Goal: Task Accomplishment & Management: Complete application form

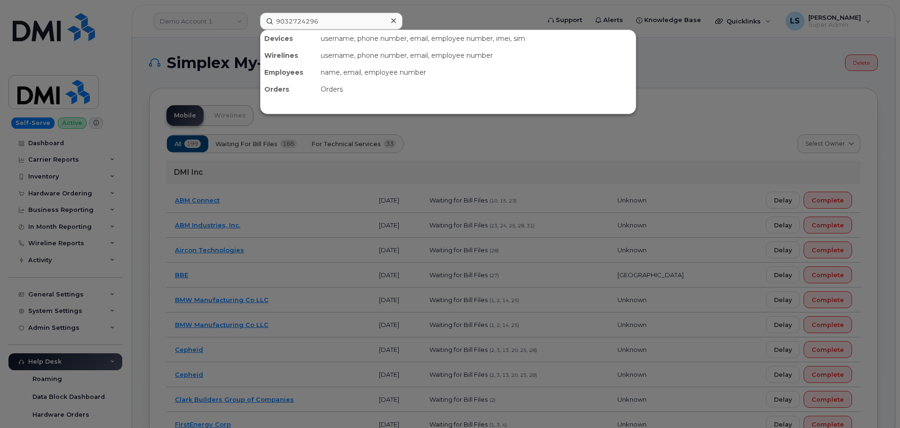
type input "9032724296"
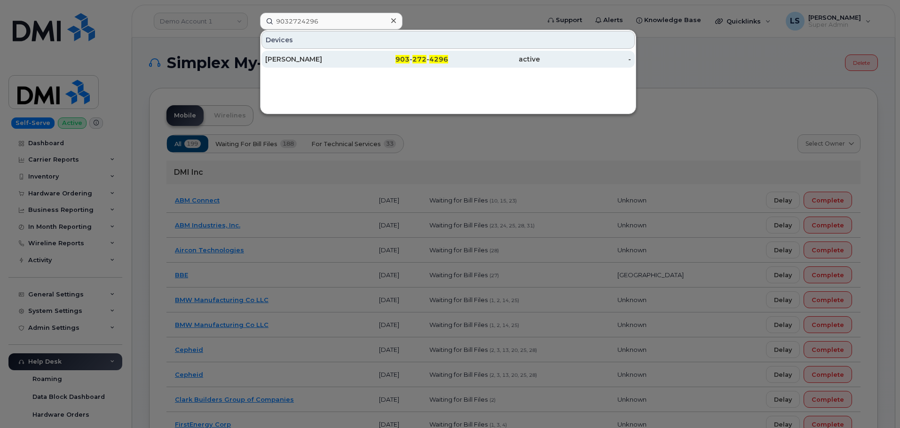
click at [385, 64] on div "903 - 272 - 4296" at bounding box center [403, 59] width 92 height 17
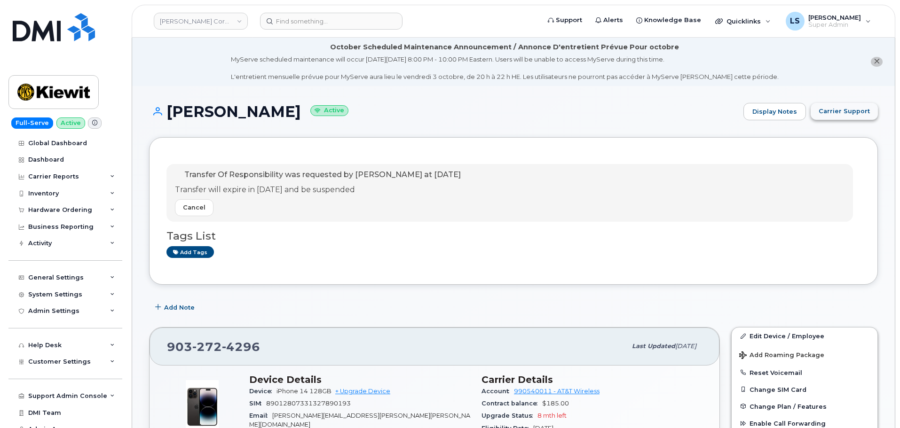
click at [842, 109] on span "Carrier Support" at bounding box center [844, 111] width 51 height 9
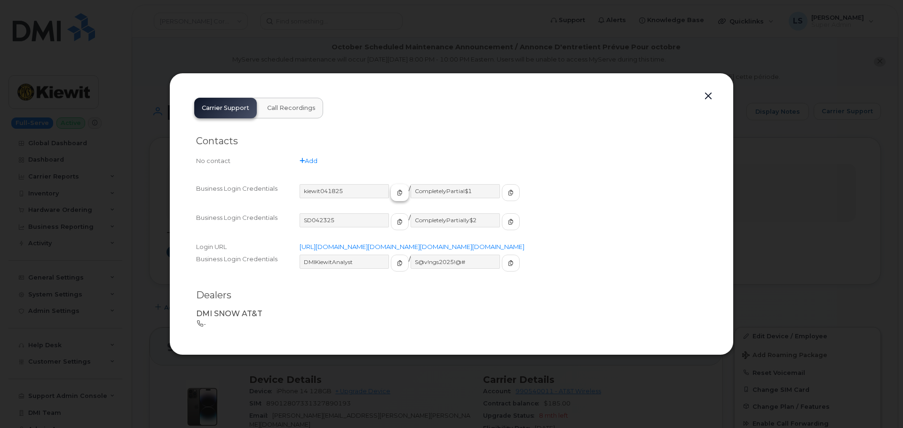
click at [397, 190] on icon "button" at bounding box center [400, 193] width 6 height 6
click at [502, 188] on button "button" at bounding box center [511, 192] width 18 height 17
click at [706, 90] on button "button" at bounding box center [708, 96] width 14 height 13
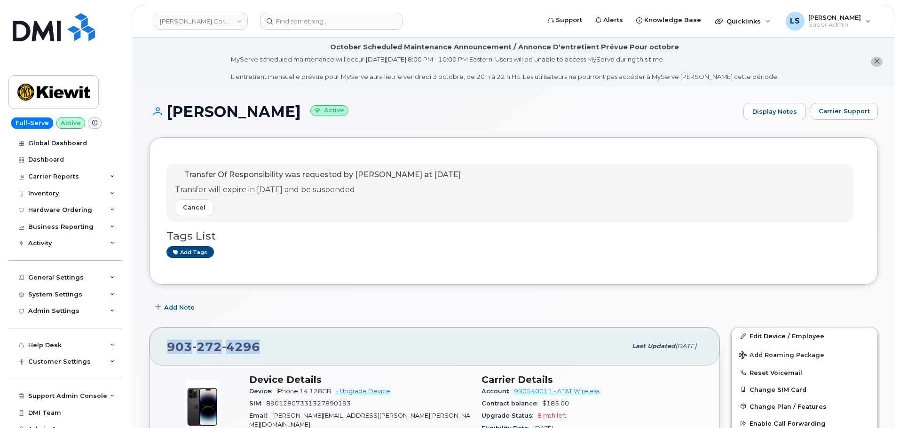
drag, startPoint x: 261, startPoint y: 334, endPoint x: 164, endPoint y: 346, distance: 98.5
click at [164, 346] on div "903 272 4296 Last updated Oct 01, 2025" at bounding box center [435, 347] width 570 height 38
copy span "903 272 4296"
click at [312, 271] on div "Transfer Of Responsibility was requested by Logan Hall at Sep 29, 2025 Transfer…" at bounding box center [513, 211] width 729 height 148
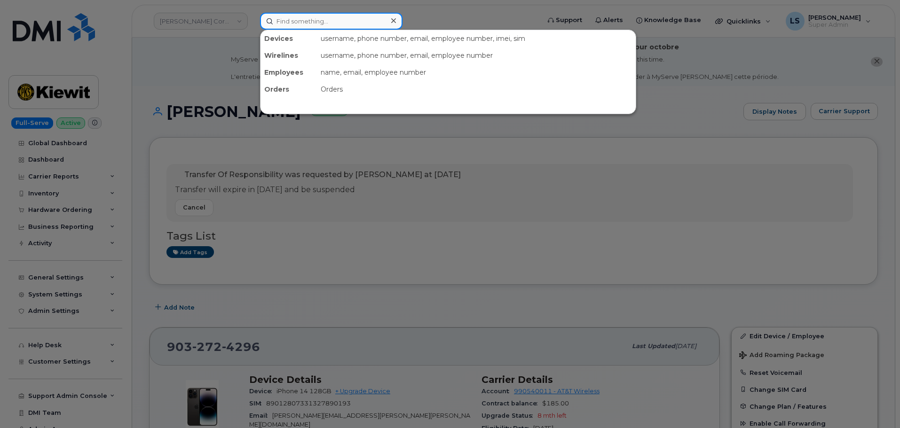
click at [330, 13] on input at bounding box center [331, 21] width 142 height 17
paste input "3305239866"
type input "3305239866"
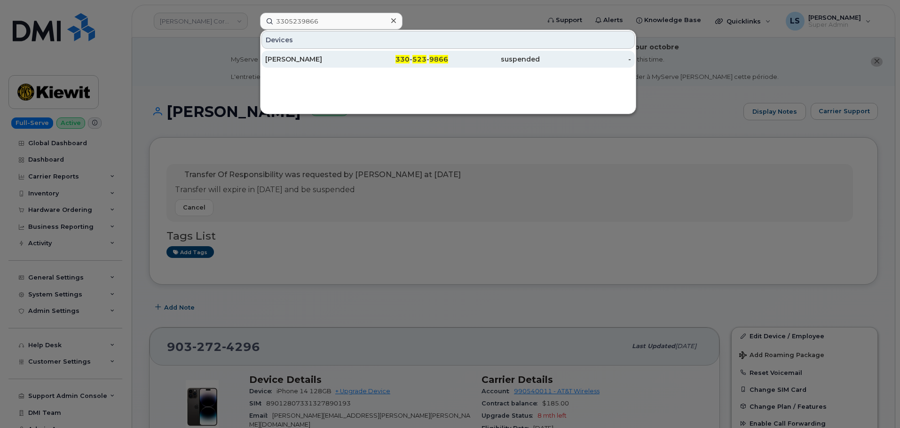
click at [392, 51] on link "KYLE A KRANZ 330 - 523 - 9866 suspended -" at bounding box center [447, 59] width 373 height 17
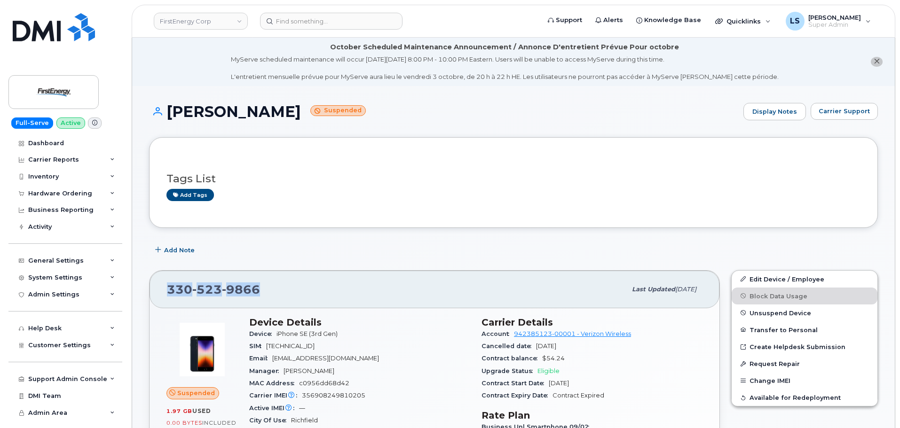
drag, startPoint x: 276, startPoint y: 290, endPoint x: 170, endPoint y: 291, distance: 106.3
click at [170, 291] on div "330 523 9866" at bounding box center [396, 290] width 459 height 20
copy span "330 523 9866"
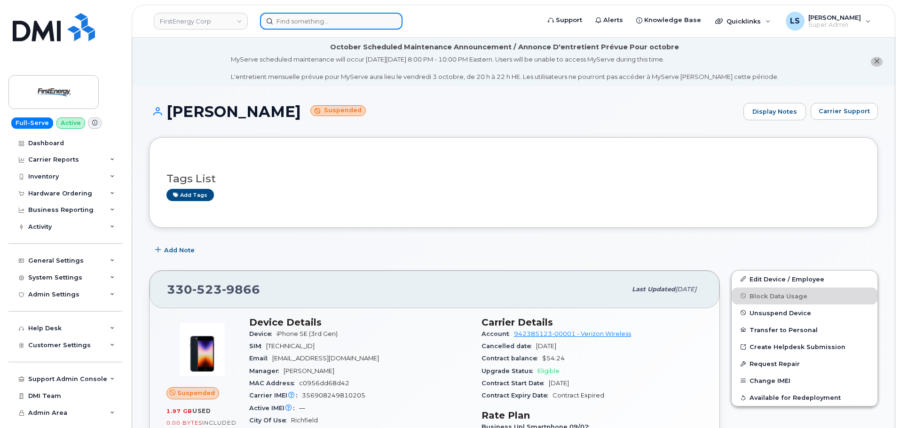
click at [341, 14] on input at bounding box center [331, 21] width 142 height 17
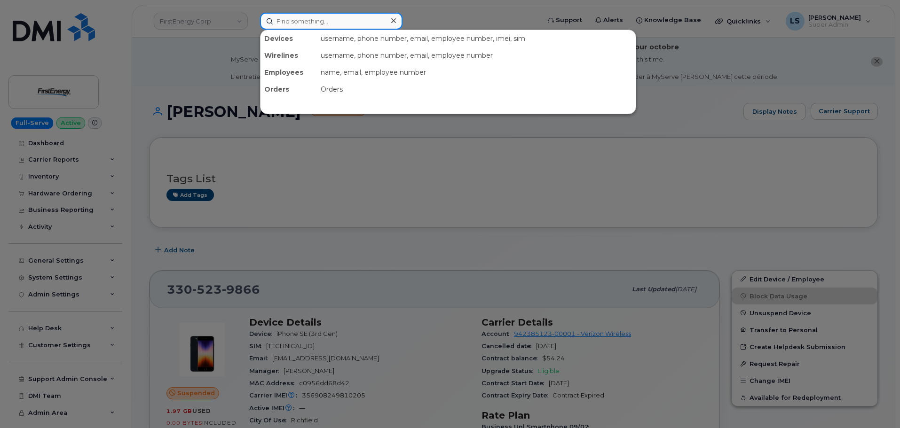
paste input "8648007980"
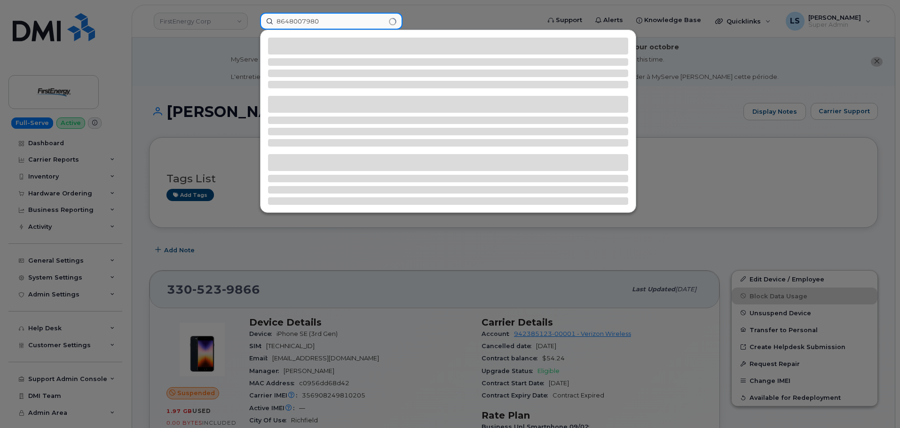
type input "8648007980"
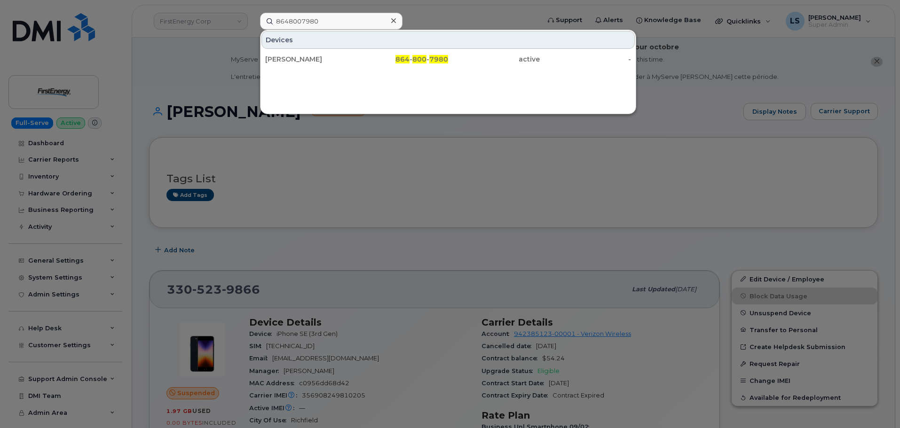
drag, startPoint x: 427, startPoint y: 57, endPoint x: 13, endPoint y: 113, distance: 418.1
click at [427, 57] on div "864 - 800 - 7980" at bounding box center [403, 59] width 92 height 9
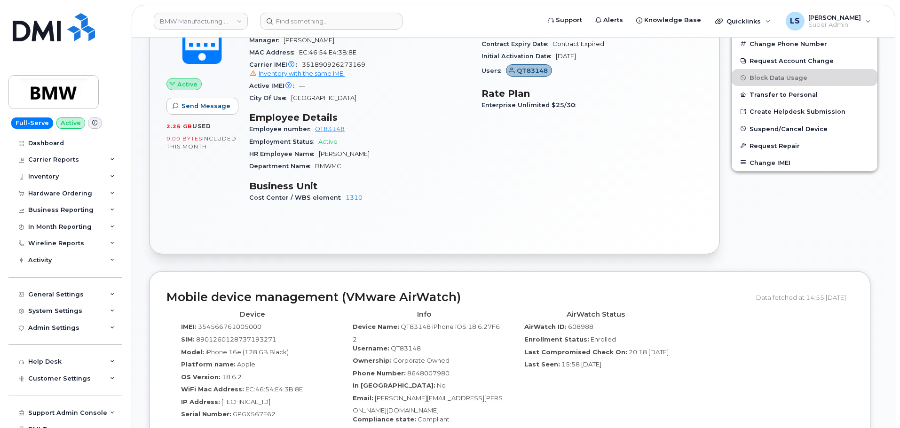
scroll to position [517, 0]
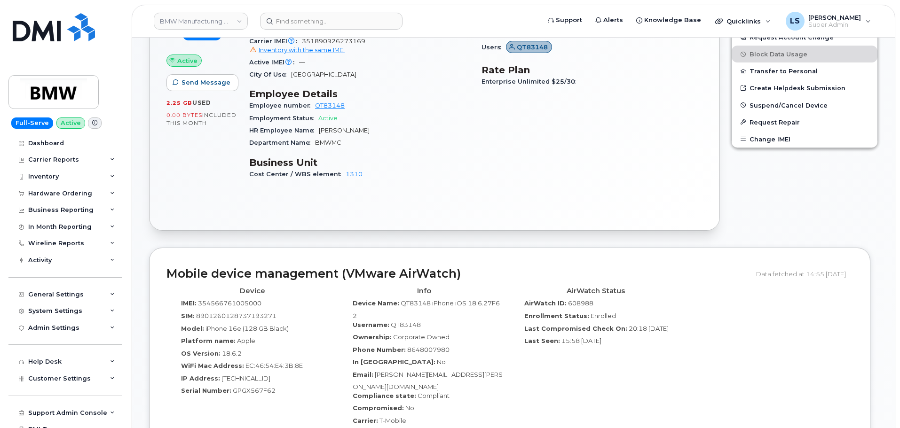
click at [584, 300] on span "608988" at bounding box center [580, 304] width 25 height 8
copy span "608988"
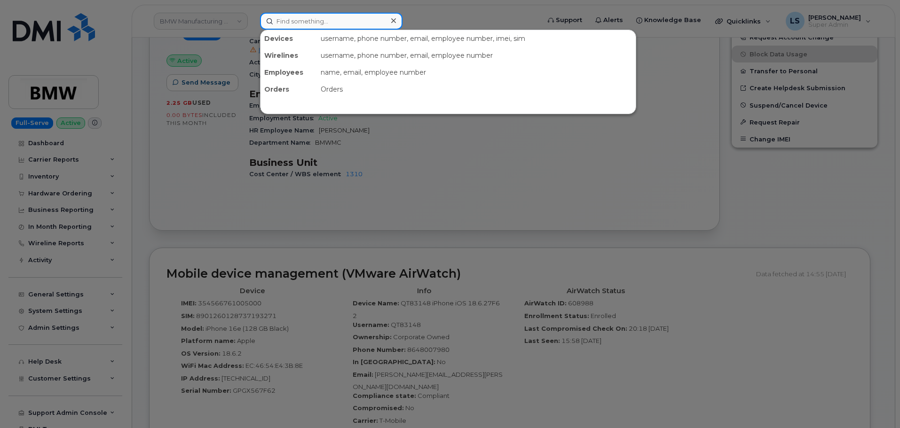
click at [288, 23] on input at bounding box center [331, 21] width 142 height 17
paste input "302379"
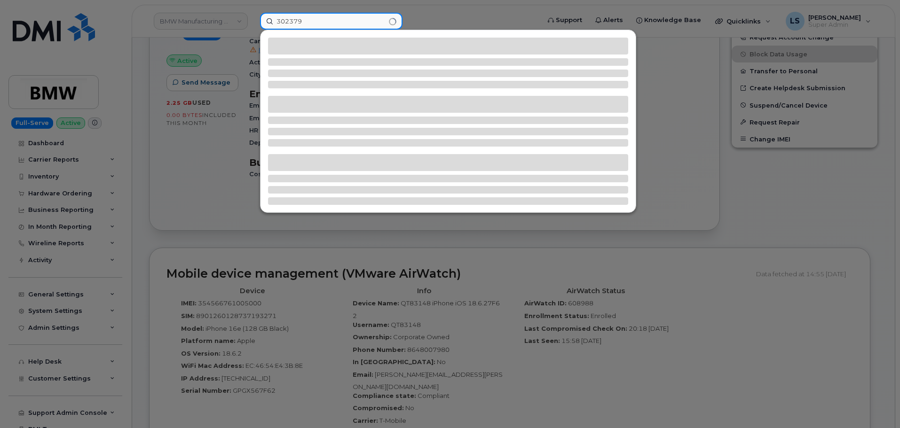
type input "302379"
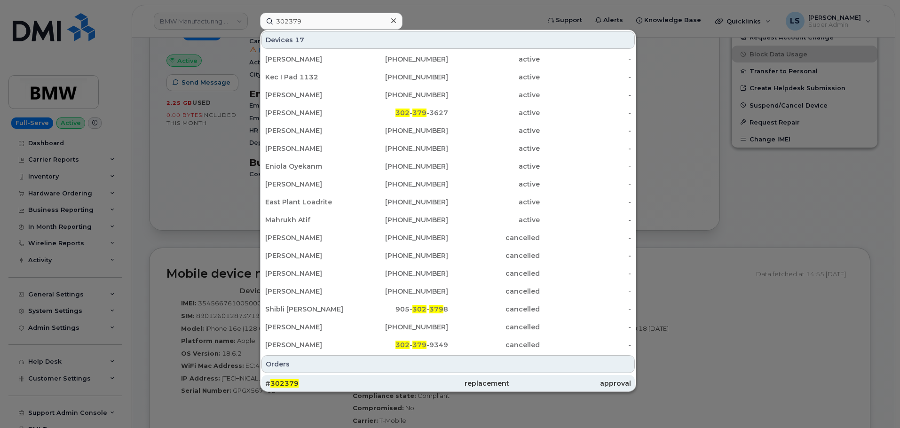
click at [315, 378] on div "# 302379" at bounding box center [326, 383] width 122 height 17
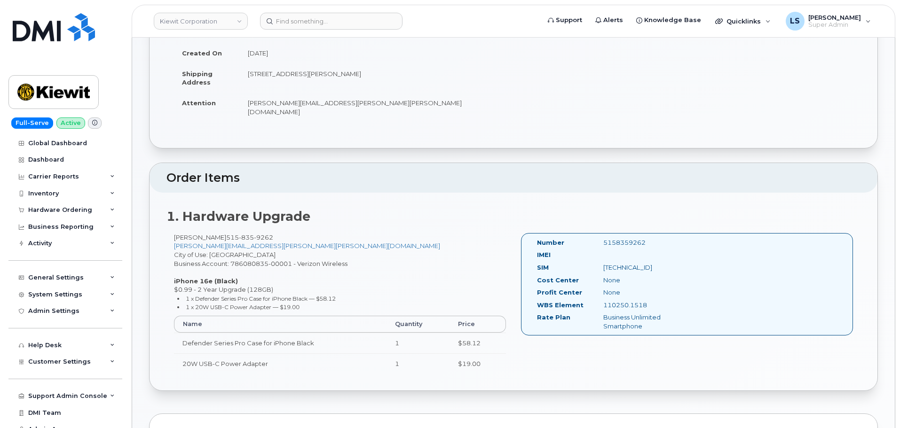
scroll to position [47, 0]
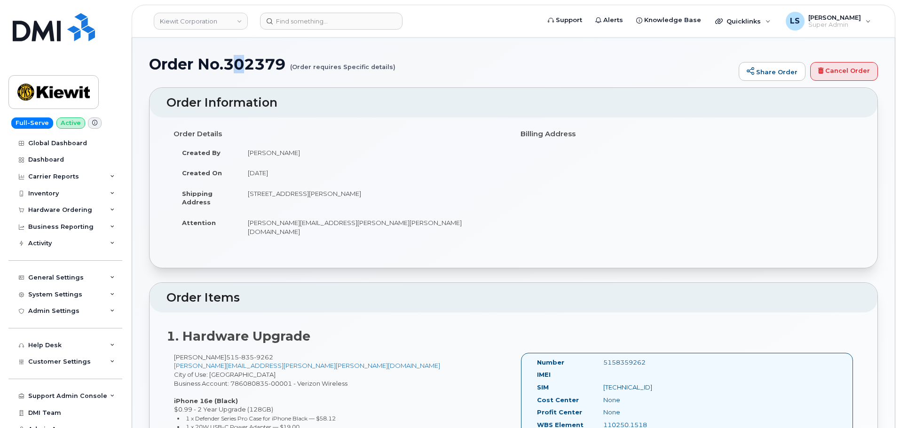
click at [241, 67] on h1 "Order No.302379 (Order requires Specific details)" at bounding box center [441, 64] width 585 height 16
click at [250, 64] on h1 "Order No.302379 (Order requires Specific details)" at bounding box center [441, 64] width 585 height 16
click at [76, 208] on div "Hardware Ordering" at bounding box center [60, 210] width 64 height 8
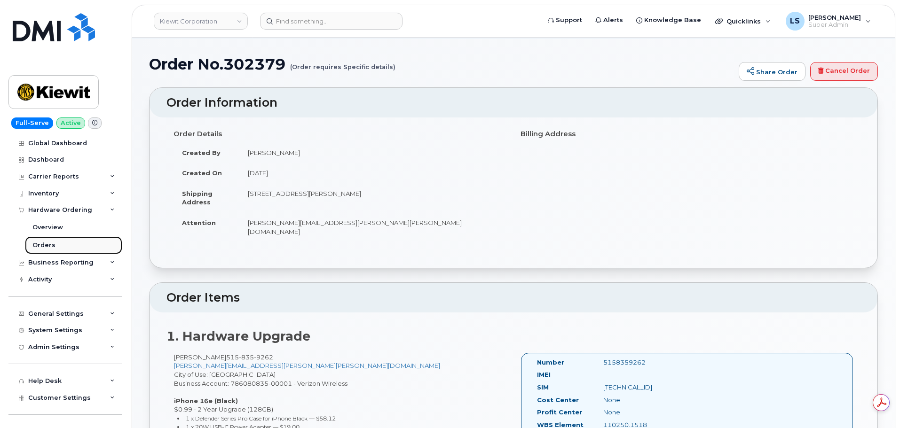
click at [54, 238] on link "Orders" at bounding box center [73, 246] width 97 height 18
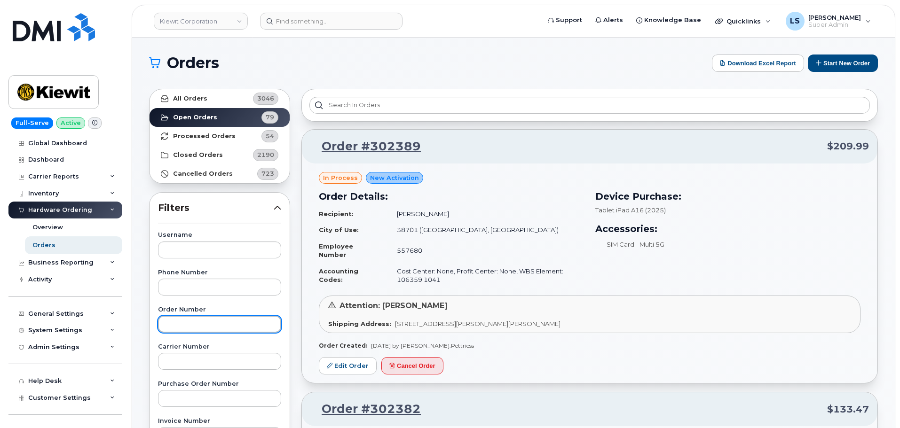
click at [198, 321] on input "text" at bounding box center [219, 324] width 123 height 17
paste input "0"
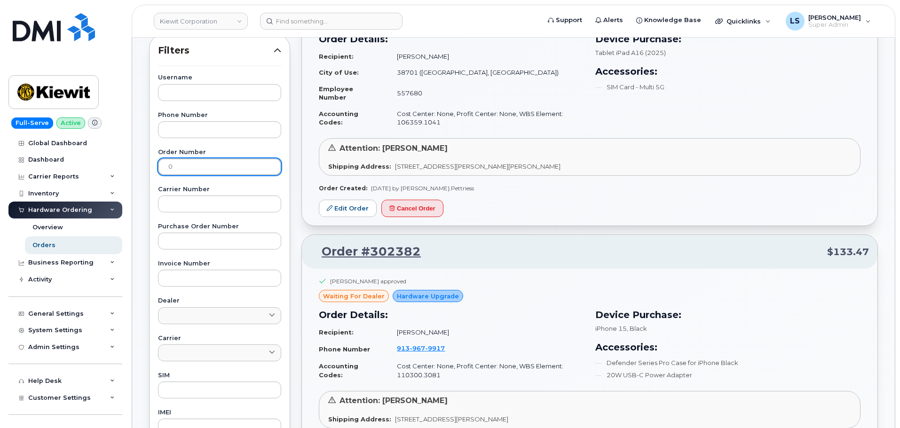
scroll to position [141, 0]
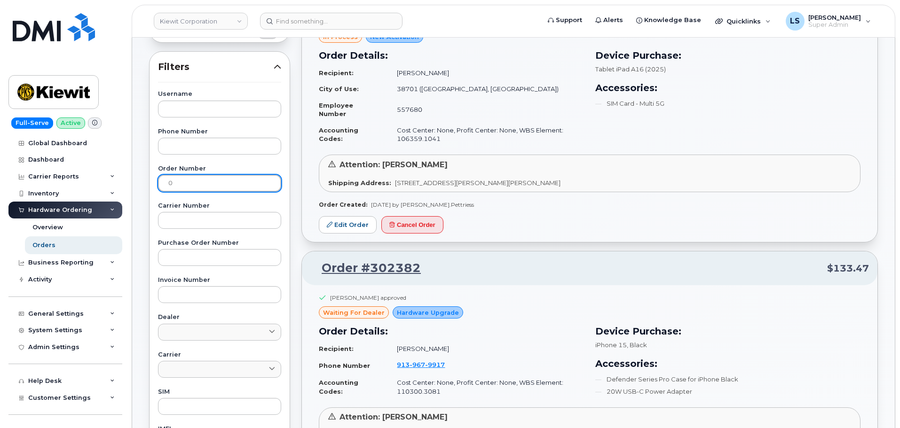
drag, startPoint x: 207, startPoint y: 184, endPoint x: 172, endPoint y: 191, distance: 35.6
click at [192, 187] on input "0" at bounding box center [219, 183] width 123 height 17
click at [172, 191] on input "0" at bounding box center [219, 183] width 123 height 17
click at [171, 188] on input "0" at bounding box center [219, 183] width 123 height 17
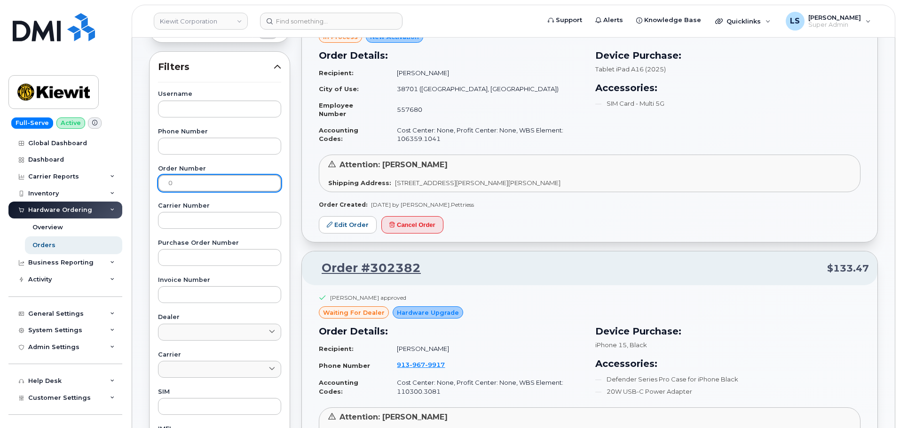
click at [173, 175] on input "0" at bounding box center [219, 183] width 123 height 17
paste input "302379"
type input "302379"
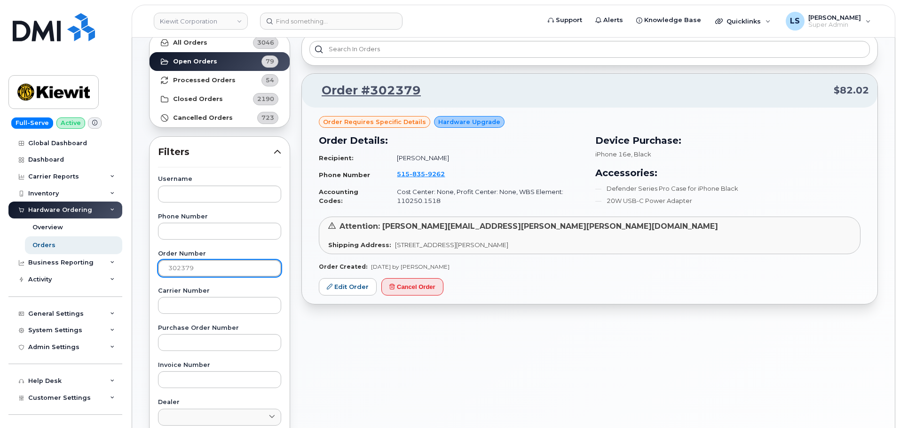
scroll to position [0, 0]
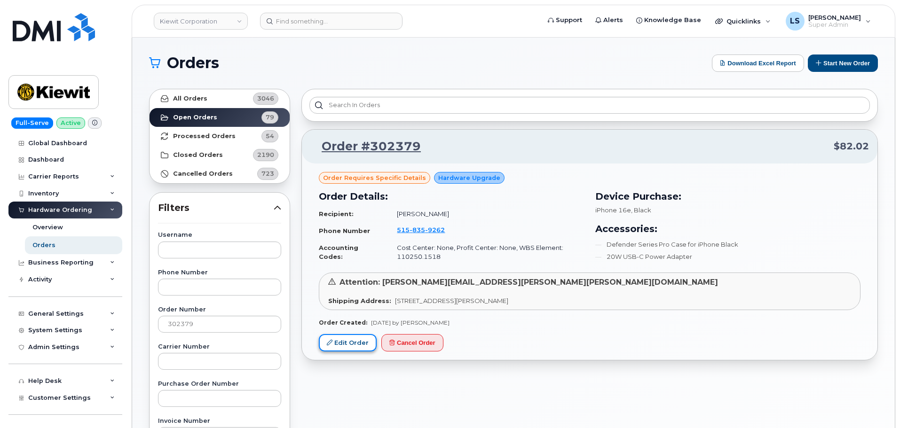
click at [350, 340] on link "Edit Order" at bounding box center [348, 342] width 58 height 17
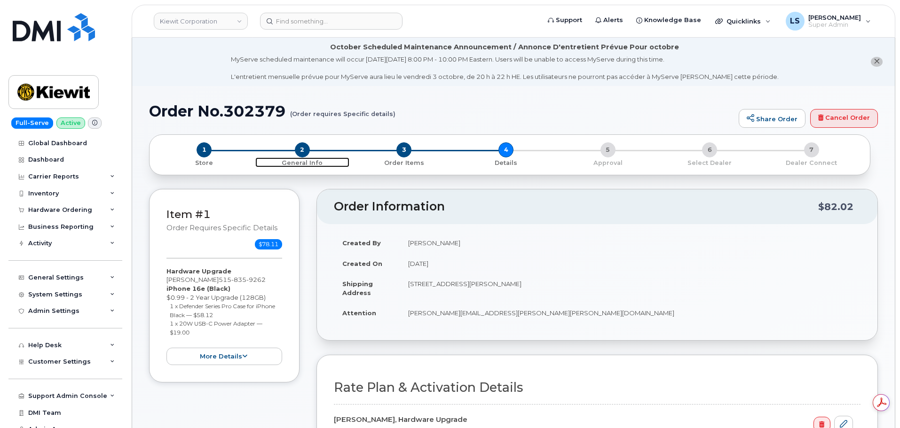
click at [298, 151] on span "2" at bounding box center [302, 149] width 15 height 15
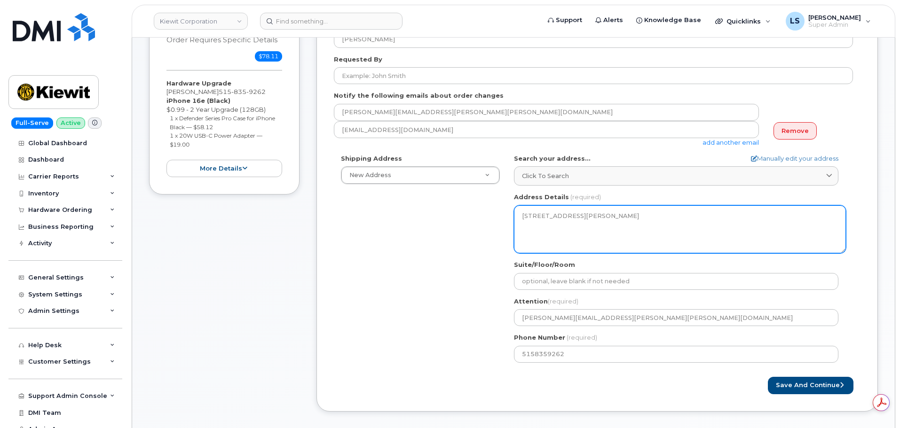
click at [552, 232] on textarea "[STREET_ADDRESS][PERSON_NAME]" at bounding box center [680, 230] width 332 height 48
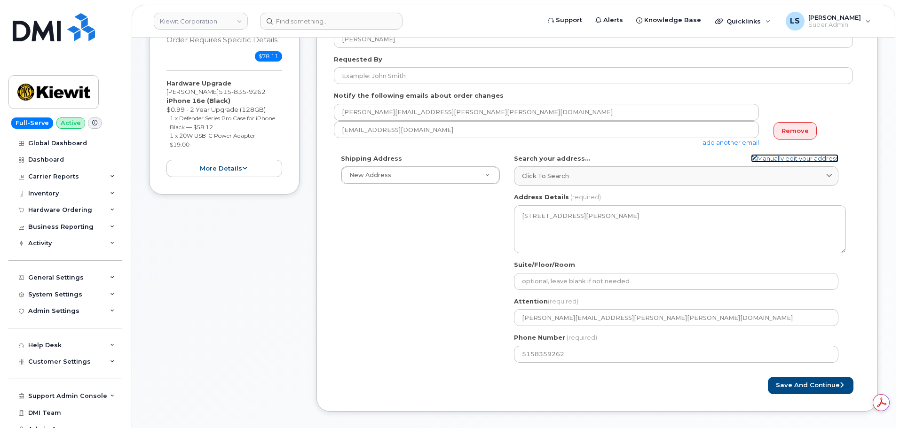
click at [779, 157] on link "Manually edit your address" at bounding box center [794, 158] width 87 height 9
select select
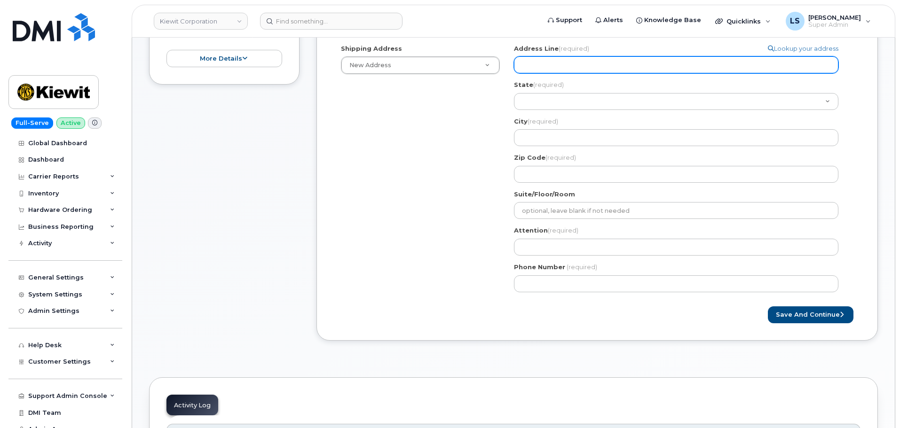
scroll to position [235, 0]
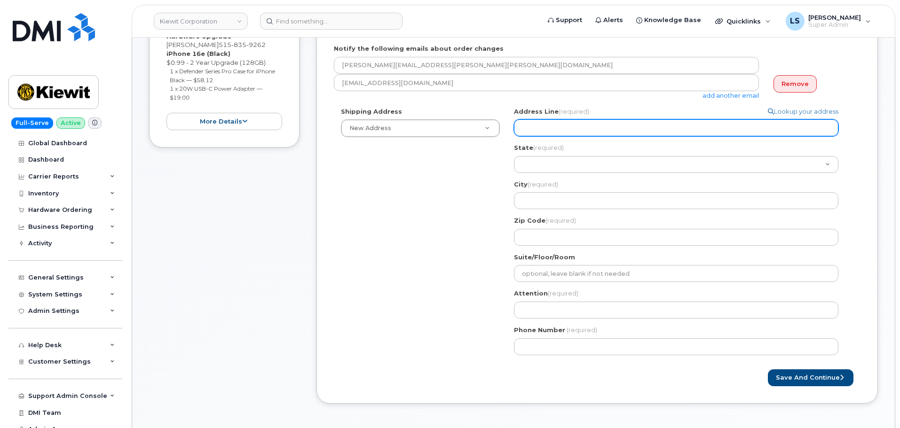
click at [557, 134] on input "Address Line (required)" at bounding box center [676, 127] width 324 height 17
paste input "8880 Penrose Ln"
select select
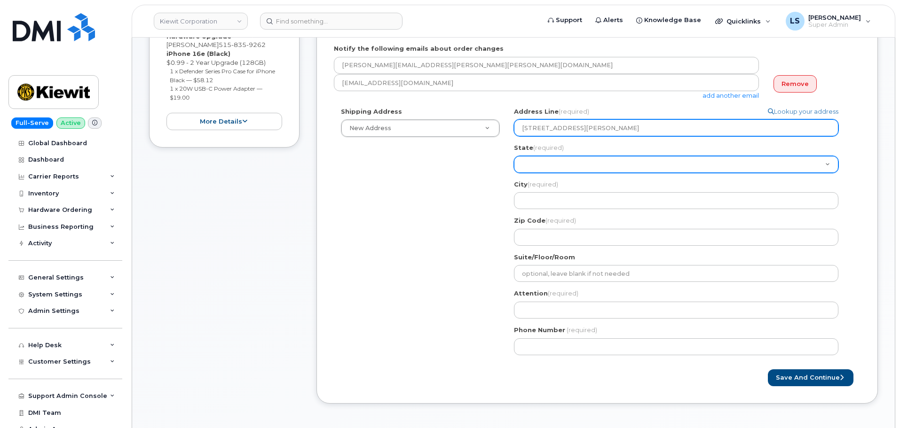
type input "8880 Penrose Ln"
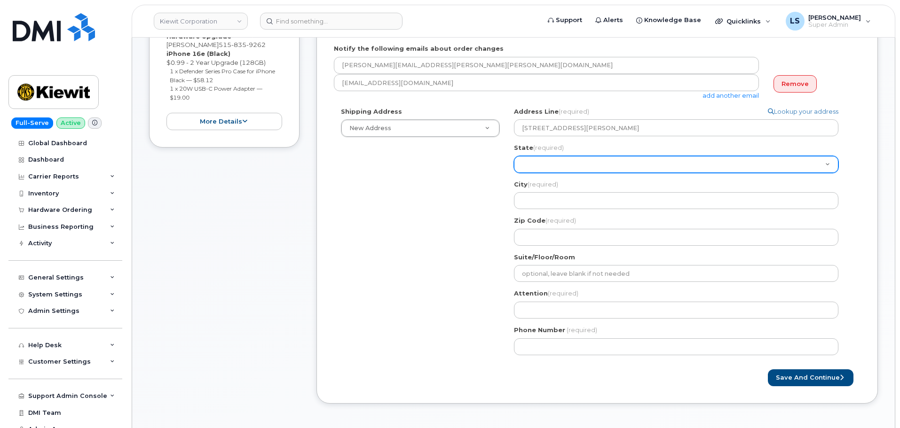
click at [547, 163] on select "Alabama Alaska American Samoa Arizona Arkansas California Colorado Connecticut …" at bounding box center [676, 164] width 324 height 17
select select "KS"
click at [514, 156] on select "Alabama Alaska American Samoa Arizona Arkansas California Colorado Connecticut …" at bounding box center [676, 164] width 324 height 17
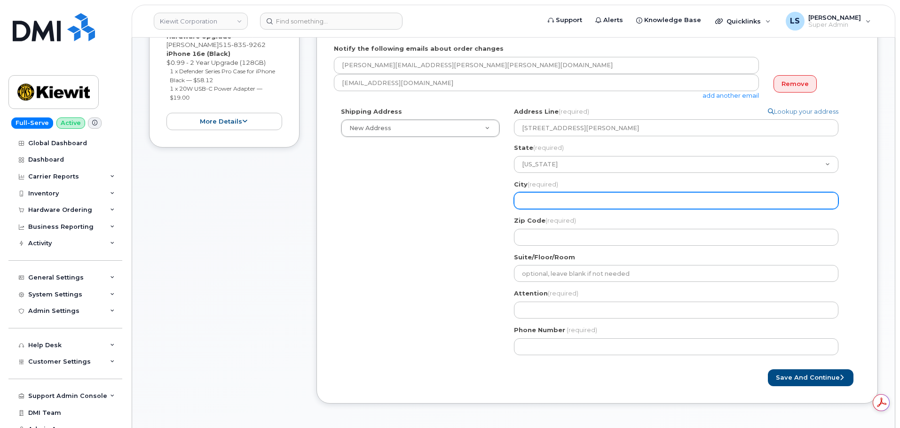
click at [535, 201] on input "City (required)" at bounding box center [676, 200] width 324 height 17
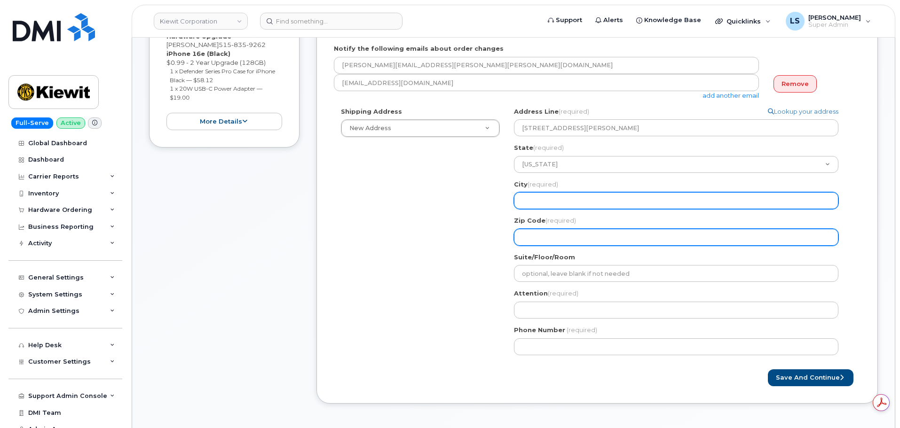
paste input "Lenexa"
select select
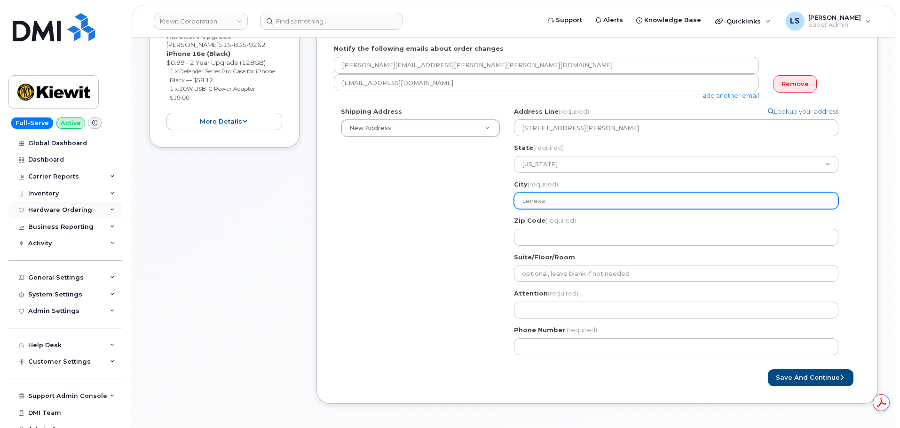
type input "Lenexa"
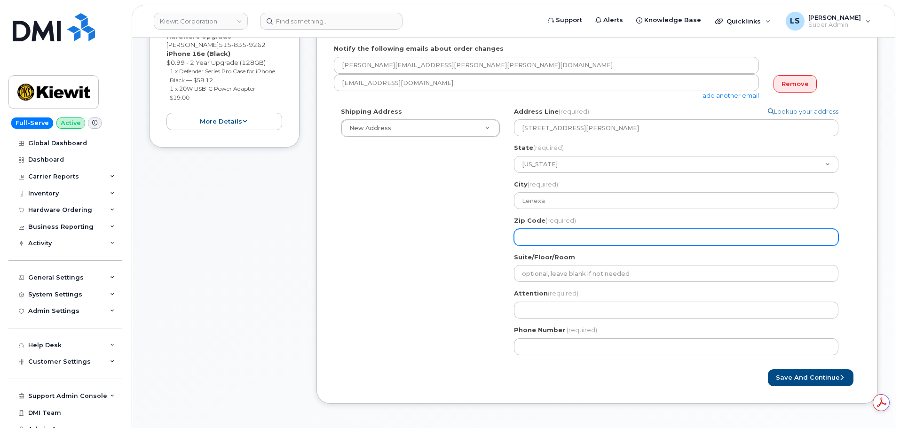
click at [558, 237] on input "Zip Code (required)" at bounding box center [676, 237] width 324 height 17
paste input "66219"
select select
type input "66219"
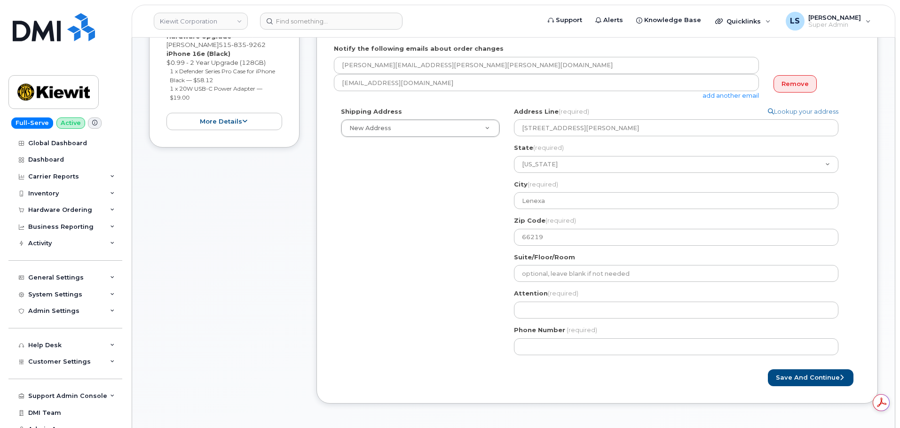
click at [440, 262] on div "Shipping Address New Address New Address 3145 Fines Creek Rd. 9 Forest Ave 2513…" at bounding box center [593, 234] width 519 height 255
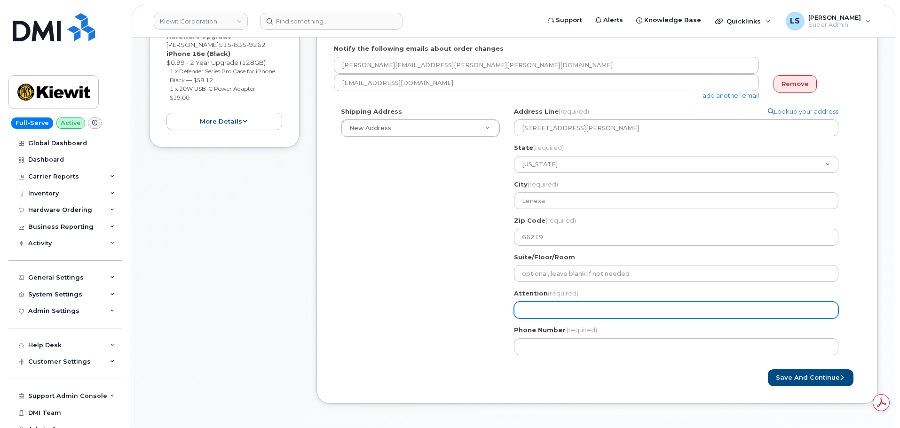
click at [531, 307] on input "Attention (required)" at bounding box center [676, 310] width 324 height 17
paste input "Nicholas Obbink"
select select
type input "Nicholas Obbink"
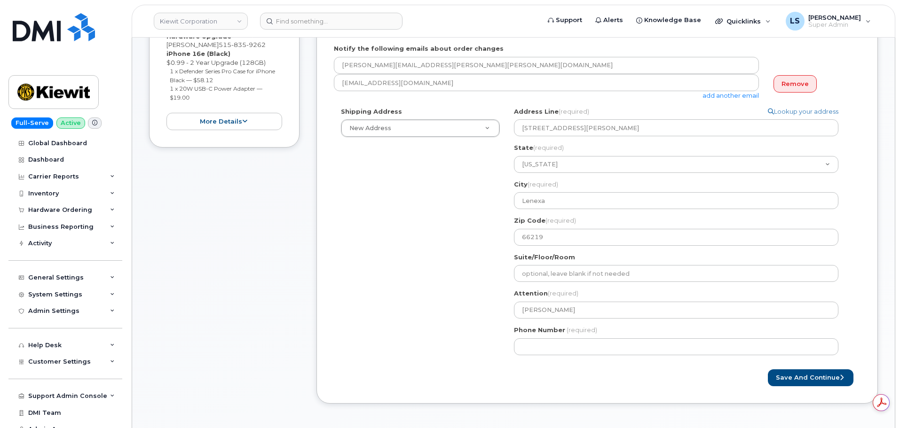
click at [336, 234] on div "Shipping Address New Address New Address 3145 Fines Creek Rd. 9 Forest Ave 2513…" at bounding box center [593, 234] width 519 height 255
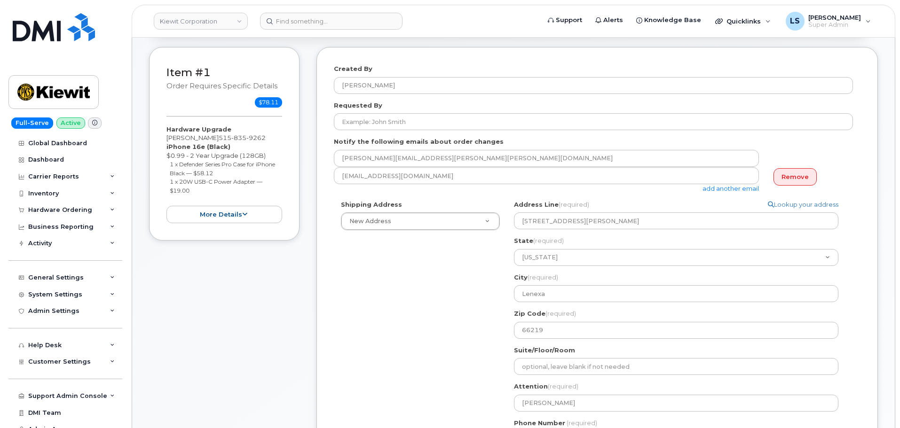
scroll to position [141, 0]
drag, startPoint x: 229, startPoint y: 139, endPoint x: 277, endPoint y: 139, distance: 48.0
click at [277, 139] on div "Hardware Upgrade NICHOLAS OBBINK 515 835 9262 iPhone 16e (Black) $0.99 - 2 Year…" at bounding box center [224, 175] width 116 height 98
copy span "515 835 9262"
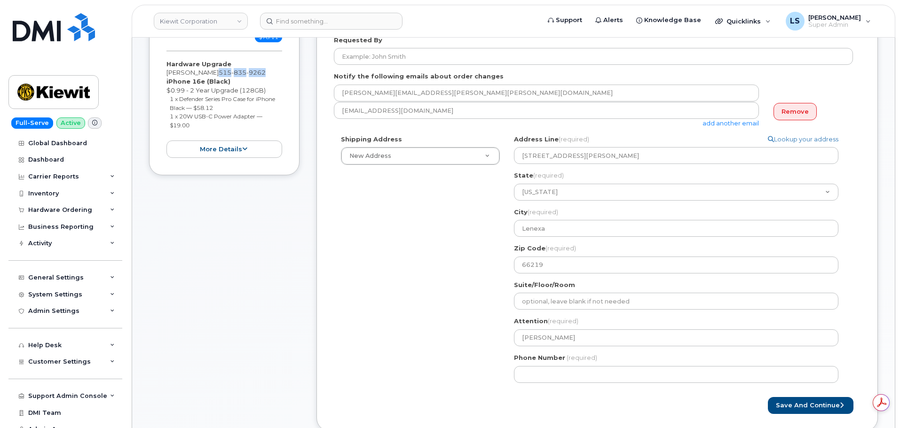
scroll to position [329, 0]
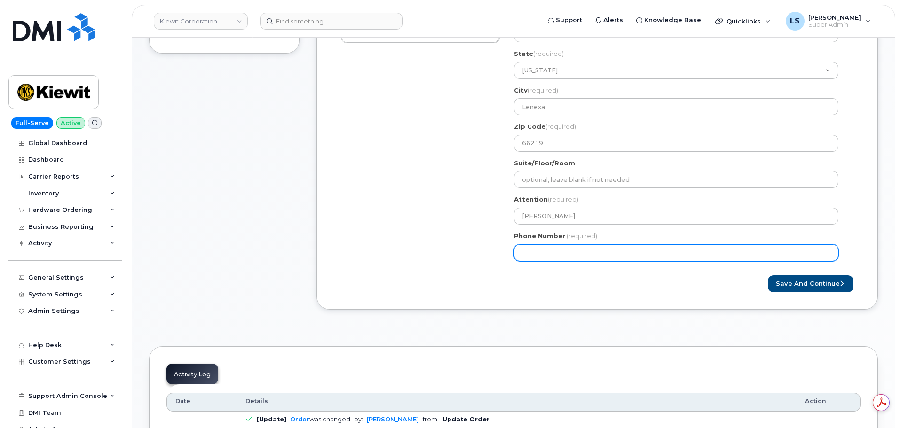
click at [574, 254] on input "Phone Number" at bounding box center [676, 253] width 324 height 17
paste input "5158359262"
select select
type input "5158359262"
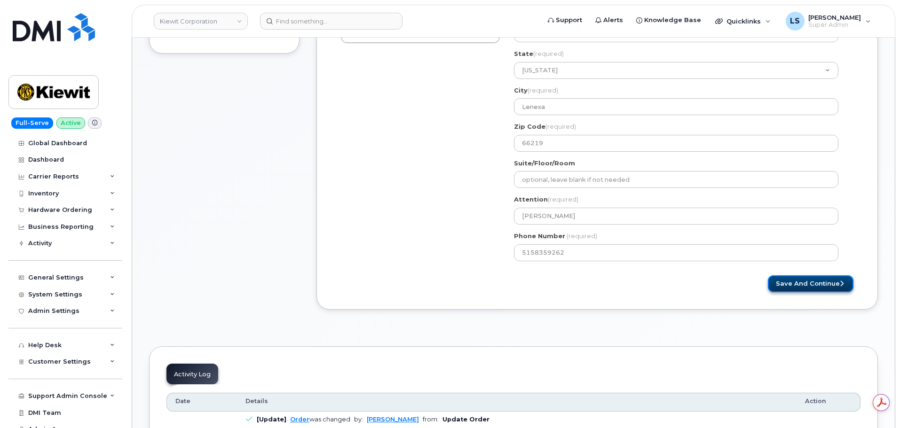
click at [789, 278] on button "Save and Continue" at bounding box center [811, 284] width 86 height 17
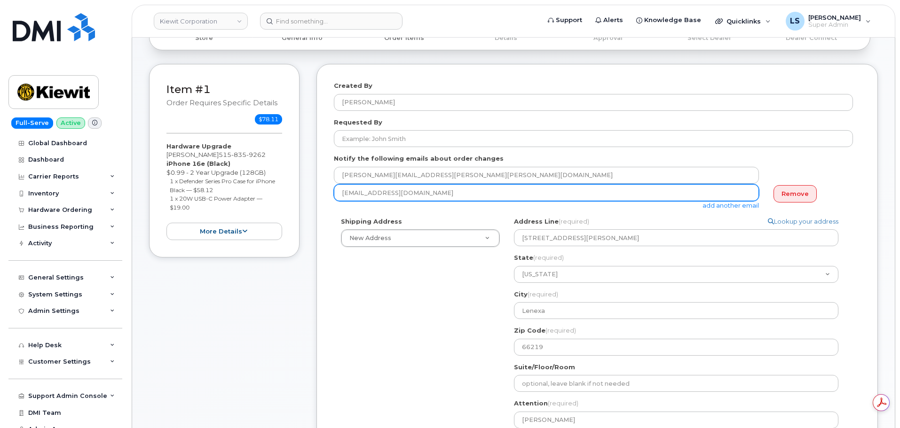
scroll to position [47, 0]
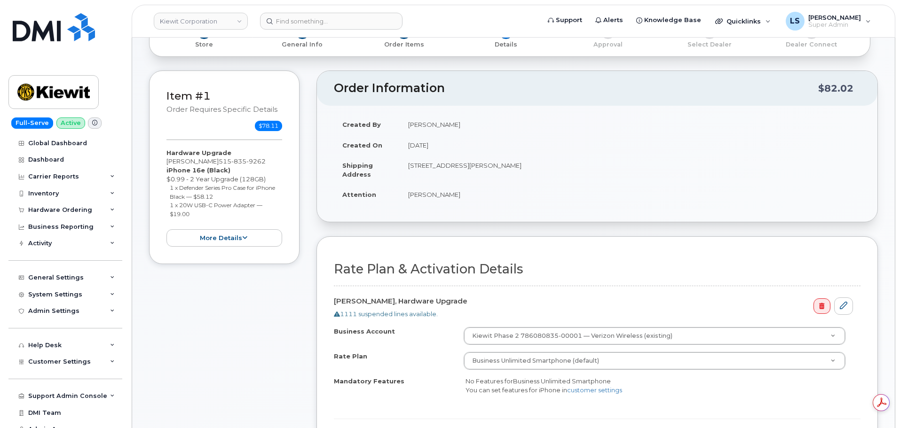
scroll to position [188, 0]
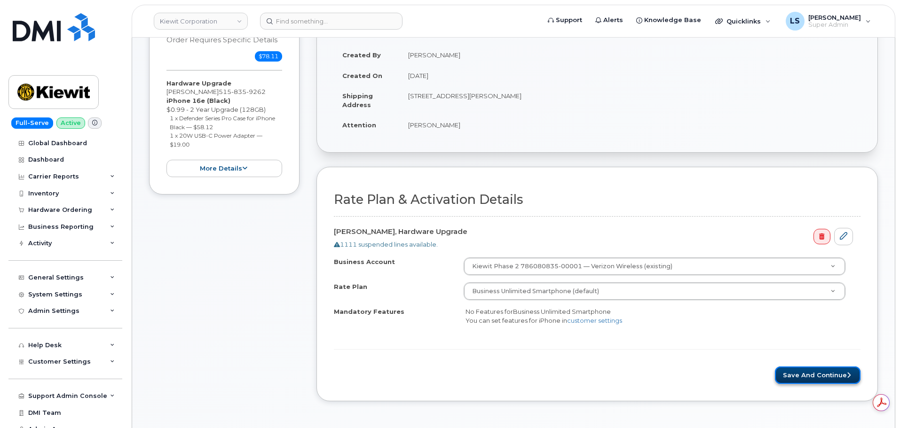
click at [827, 374] on button "Save and Continue" at bounding box center [818, 375] width 86 height 17
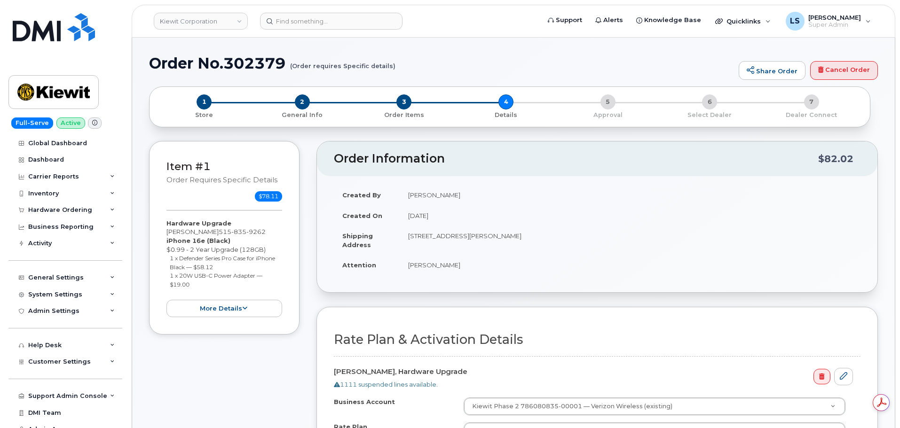
scroll to position [0, 0]
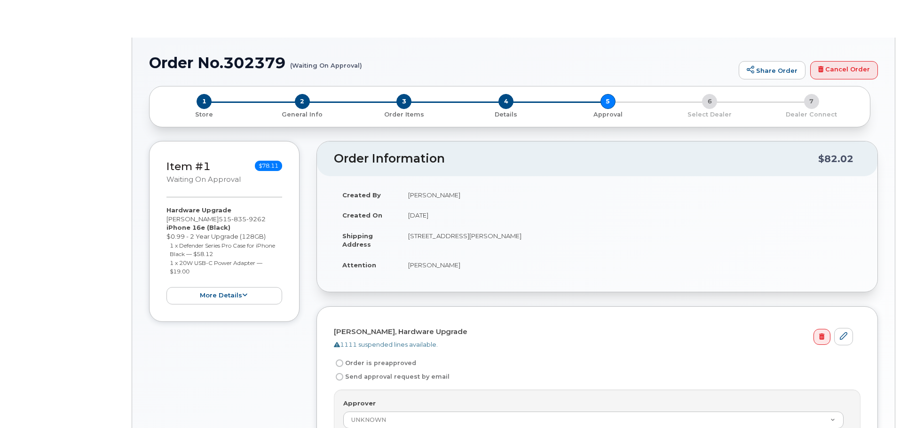
radio input "true"
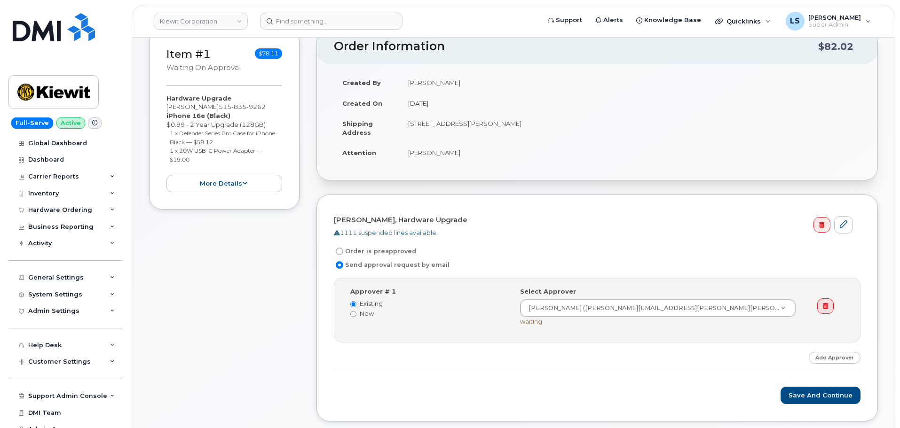
scroll to position [188, 0]
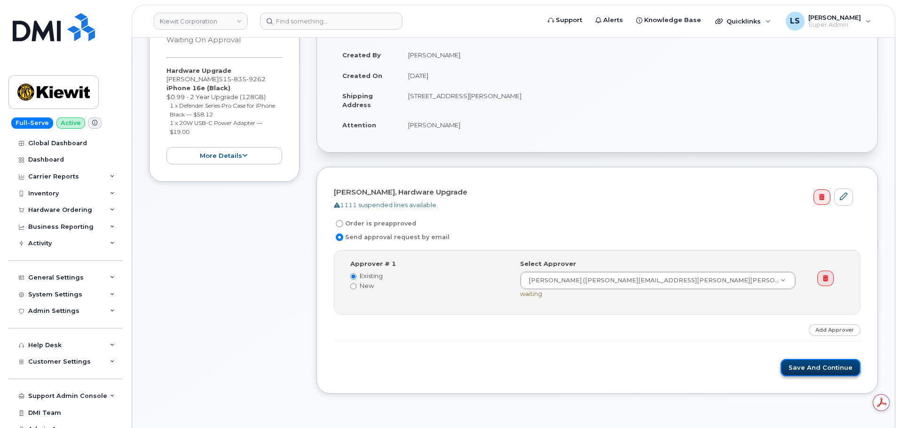
click at [837, 372] on button "Save and Continue" at bounding box center [821, 367] width 80 height 17
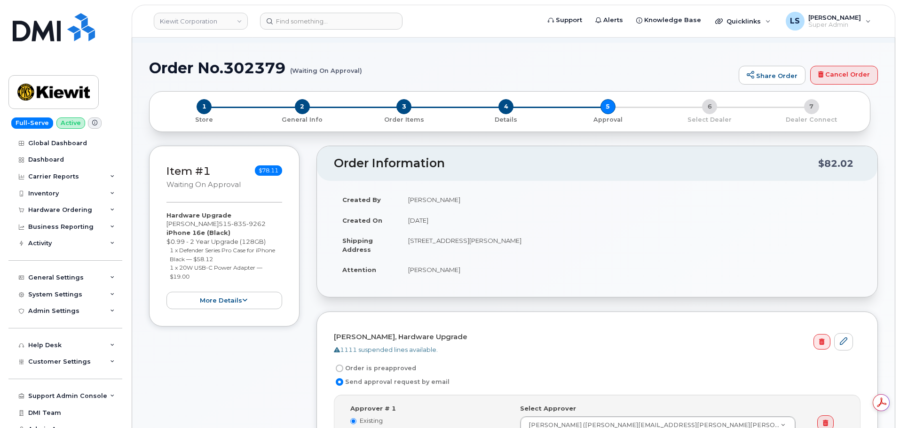
scroll to position [0, 0]
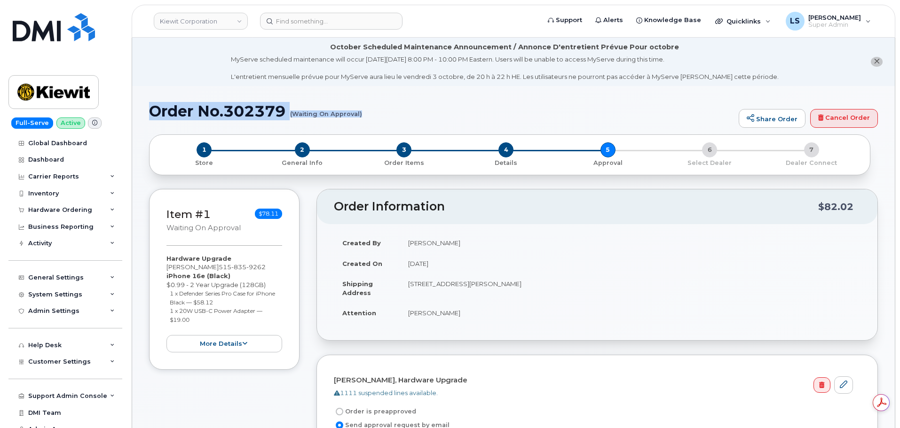
drag, startPoint x: 151, startPoint y: 110, endPoint x: 361, endPoint y: 114, distance: 210.3
click at [361, 114] on h1 "Order No.302379 (Waiting On Approval)" at bounding box center [441, 111] width 585 height 16
copy h1 "Order No.302379 (Waiting On Approval)"
click at [469, 238] on td "Mark Oyekunie" at bounding box center [630, 243] width 461 height 21
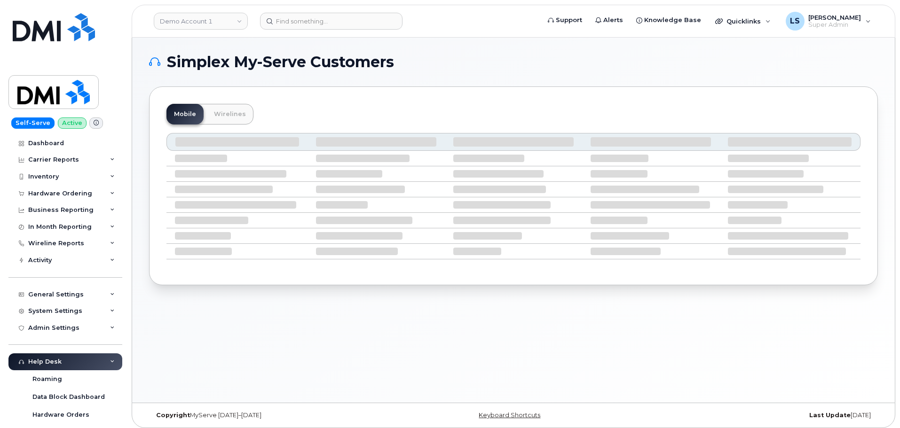
click at [328, 91] on div "Mobile Wirelines" at bounding box center [513, 186] width 729 height 199
